Goal: Information Seeking & Learning: Learn about a topic

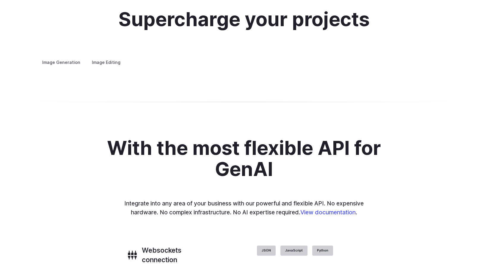
scroll to position [1148, 0]
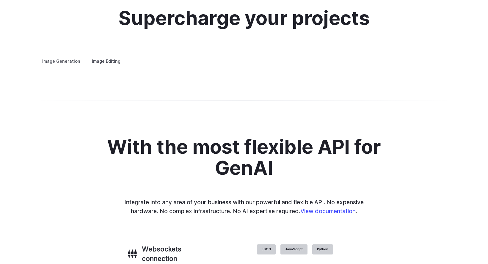
click at [94, 56] on label "Image Editing" at bounding box center [106, 61] width 39 height 10
click at [76, 56] on label "Image Generation" at bounding box center [61, 61] width 48 height 10
click at [0, 0] on summary "Concept design" at bounding box center [0, 0] width 0 height 0
click at [0, 0] on summary "Creative styling" at bounding box center [0, 0] width 0 height 0
click at [0, 0] on summary "Architecture" at bounding box center [0, 0] width 0 height 0
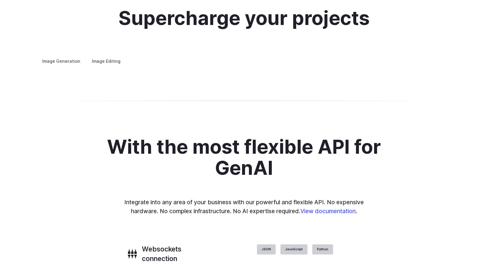
click at [0, 0] on details "Product design Quickly design and visualize new product lines, accessories, or …" at bounding box center [0, 0] width 0 height 0
click at [0, 0] on summary "Product design" at bounding box center [0, 0] width 0 height 0
click at [0, 0] on summary "Personalized assets" at bounding box center [0, 0] width 0 height 0
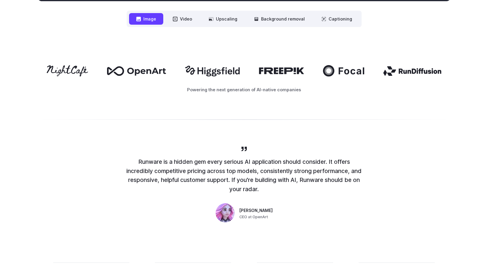
scroll to position [0, 0]
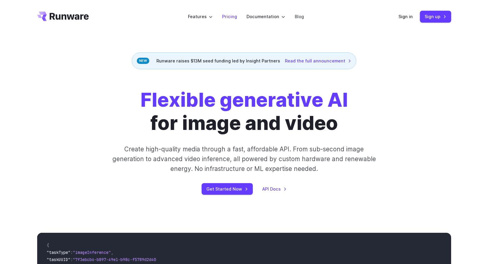
click at [229, 17] on link "Pricing" at bounding box center [229, 16] width 15 height 7
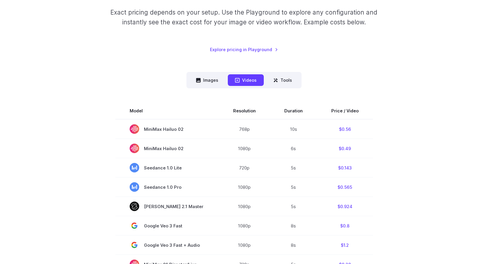
scroll to position [113, 0]
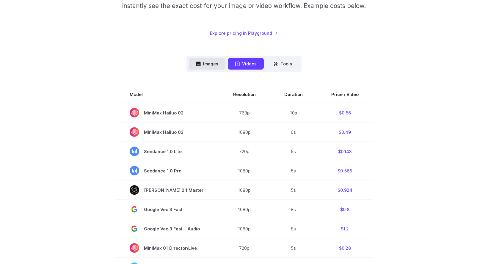
click at [205, 64] on button "Images" at bounding box center [207, 64] width 37 height 12
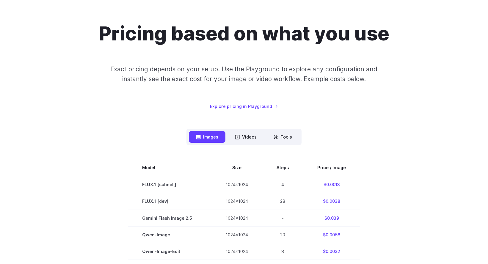
scroll to position [0, 0]
